Goal: Check status: Check status

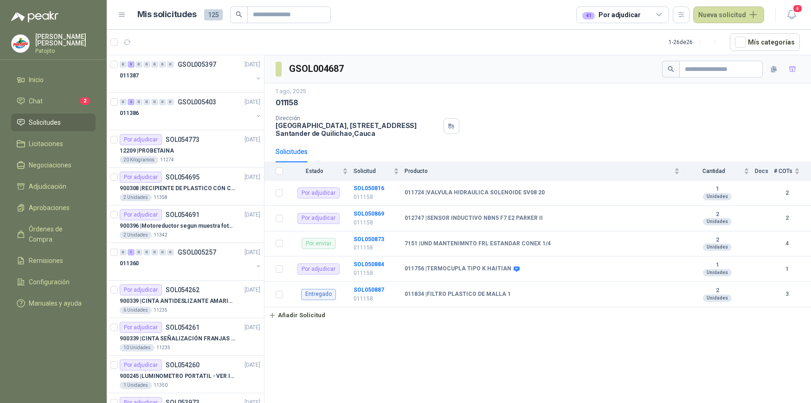
scroll to position [643, 0]
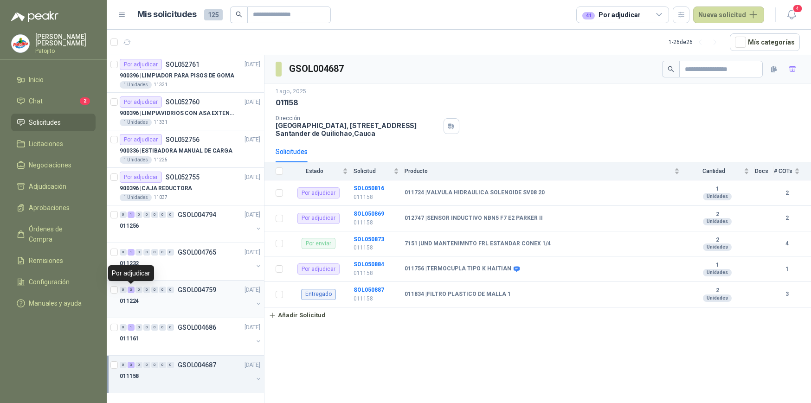
click at [133, 291] on div "3" at bounding box center [131, 290] width 7 height 6
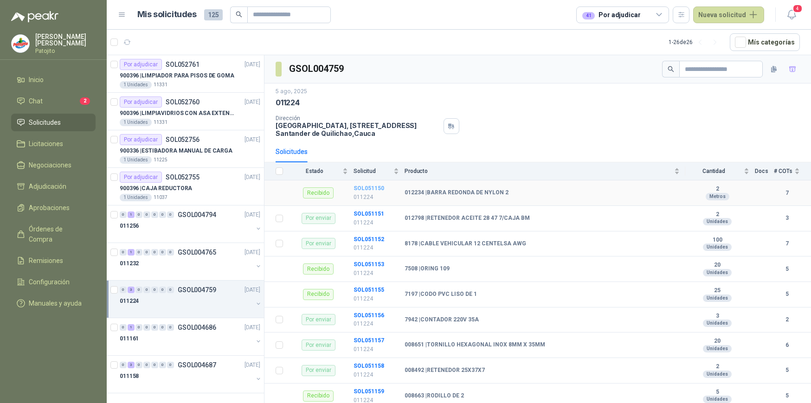
click at [377, 191] on b "SOL051150" at bounding box center [369, 188] width 31 height 6
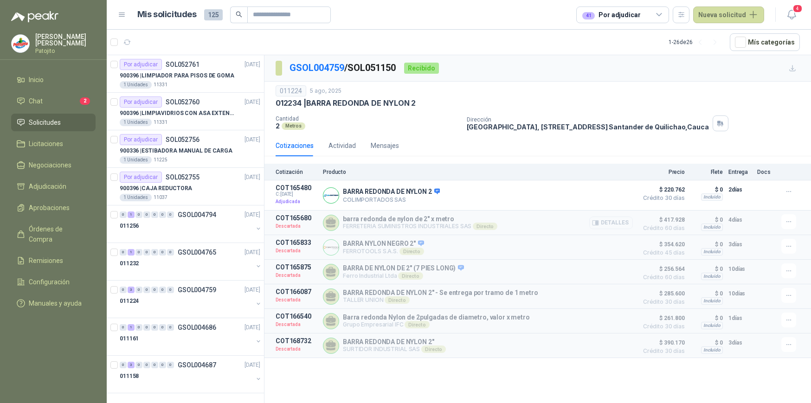
click at [617, 228] on button "Detalles" at bounding box center [611, 223] width 44 height 13
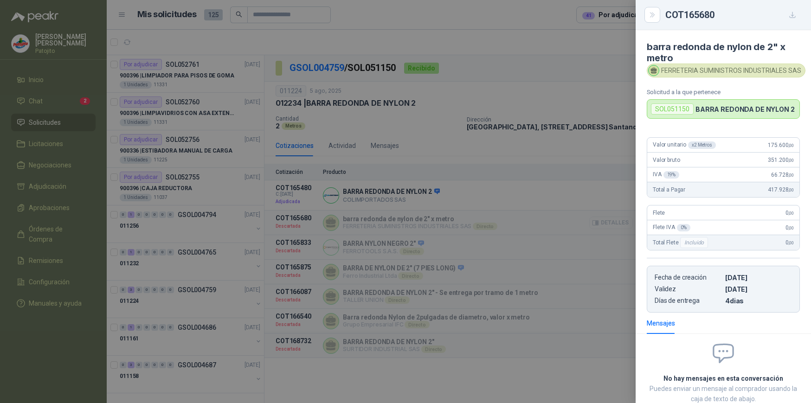
scroll to position [69, 0]
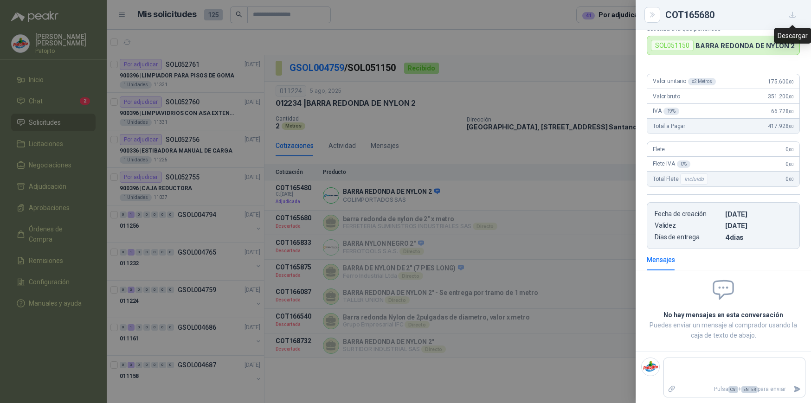
click at [793, 13] on icon "button" at bounding box center [793, 15] width 6 height 6
click at [649, 14] on icon "Close" at bounding box center [653, 15] width 8 height 8
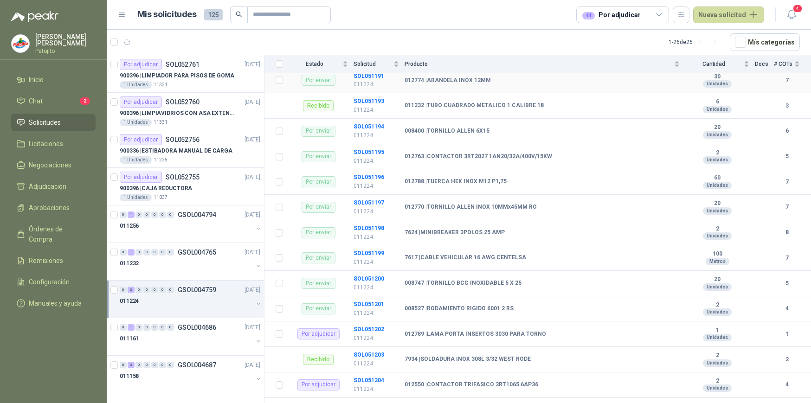
scroll to position [1170, 0]
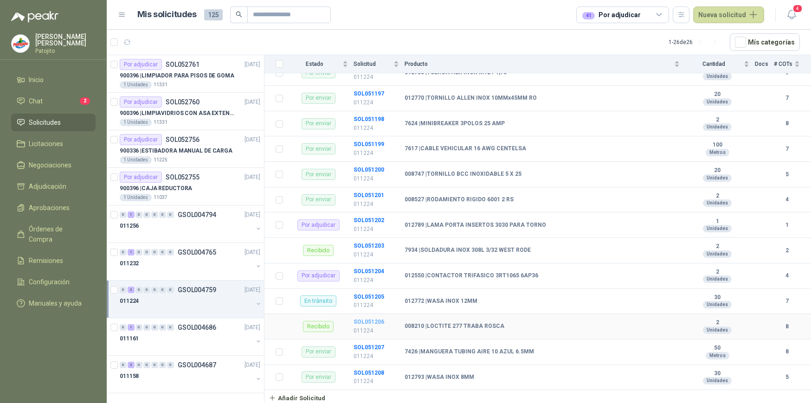
click at [371, 321] on b "SOL051206" at bounding box center [369, 322] width 31 height 6
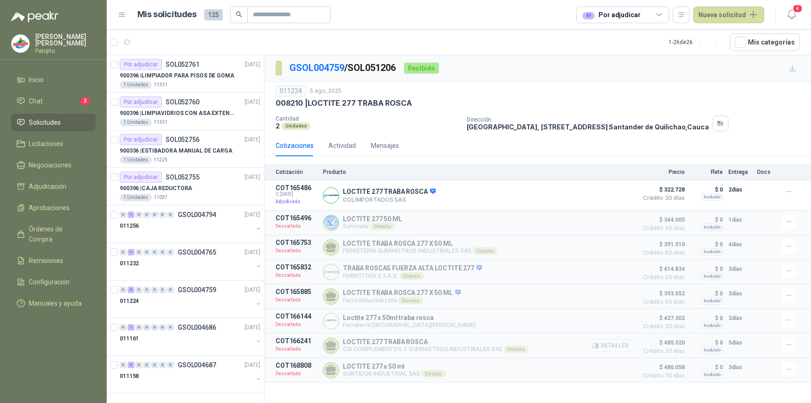
click at [619, 352] on button "Detalles" at bounding box center [611, 346] width 44 height 13
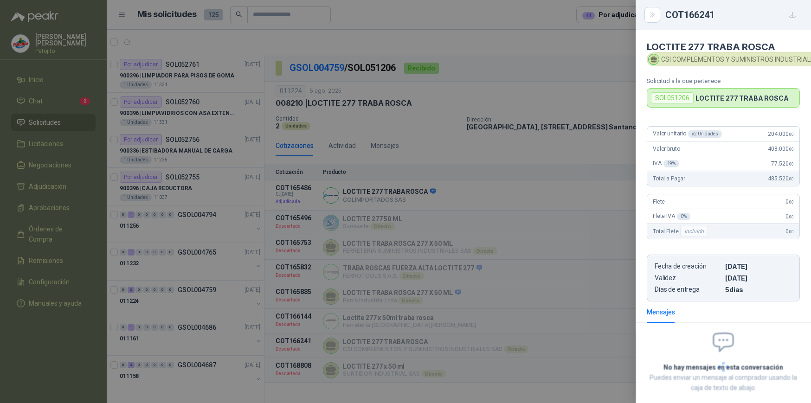
scroll to position [58, 0]
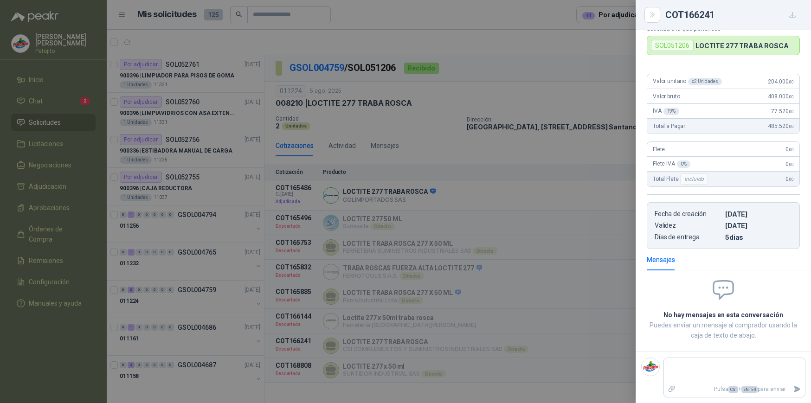
click at [797, 12] on button "button" at bounding box center [792, 14] width 15 height 15
click at [754, 17] on div "COT166241" at bounding box center [733, 14] width 135 height 15
